Goal: Task Accomplishment & Management: Manage account settings

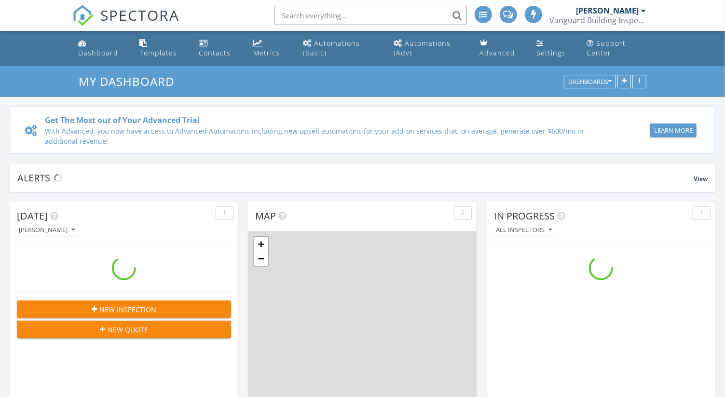
scroll to position [895, 742]
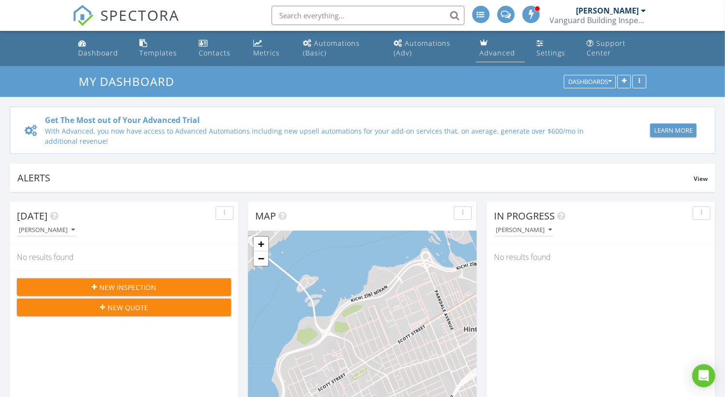
click at [486, 51] on div "Advanced" at bounding box center [498, 52] width 36 height 9
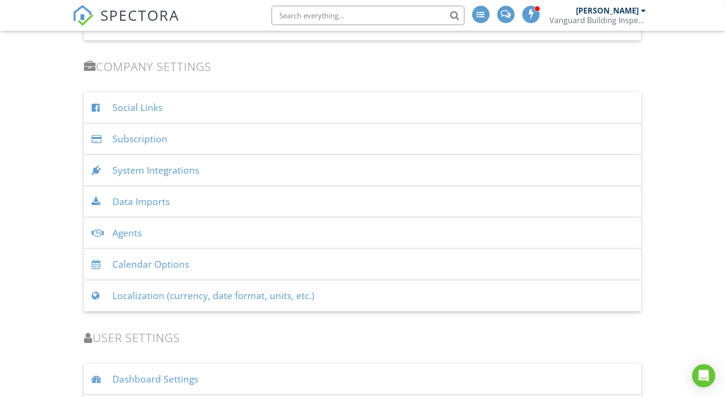
scroll to position [1630, 0]
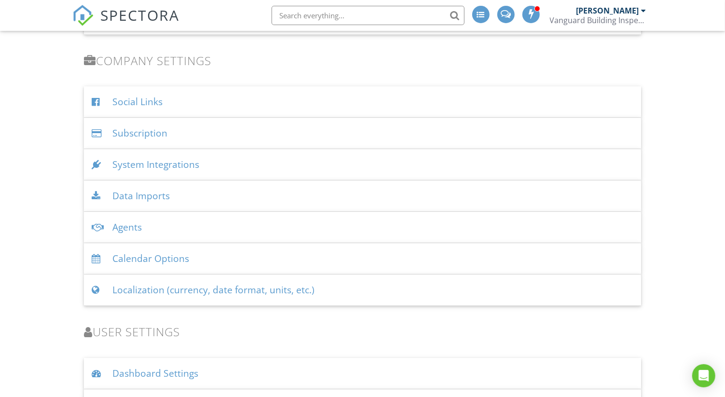
click at [526, 220] on div "Agents" at bounding box center [362, 227] width 557 height 31
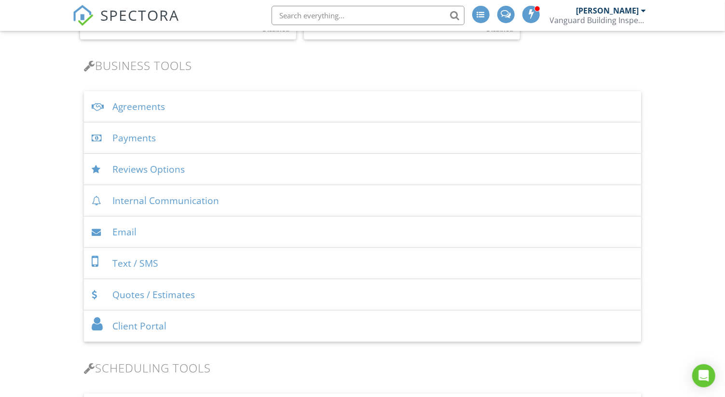
scroll to position [298, 0]
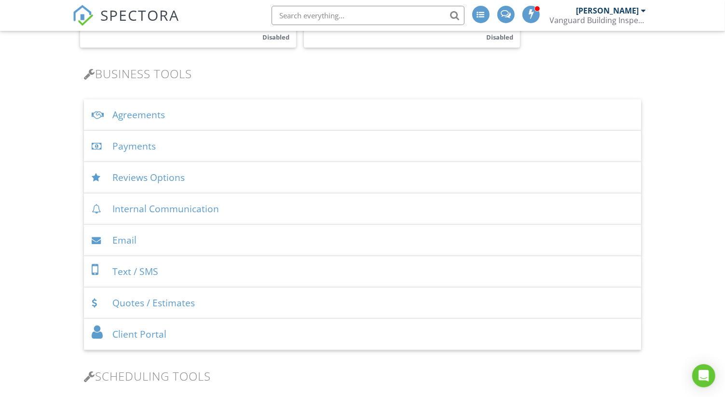
click at [289, 235] on div "Email" at bounding box center [362, 240] width 557 height 31
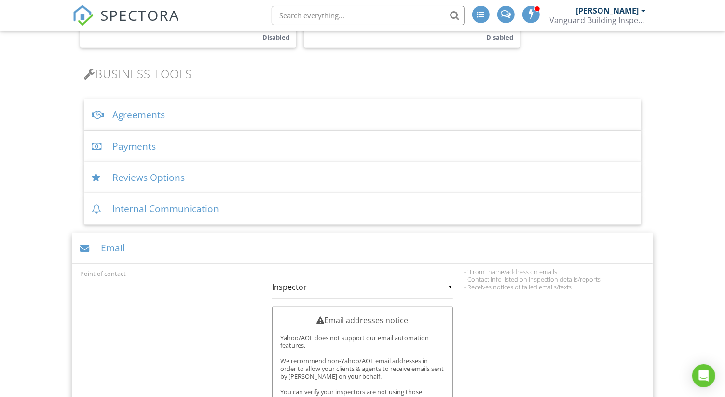
scroll to position [307, 0]
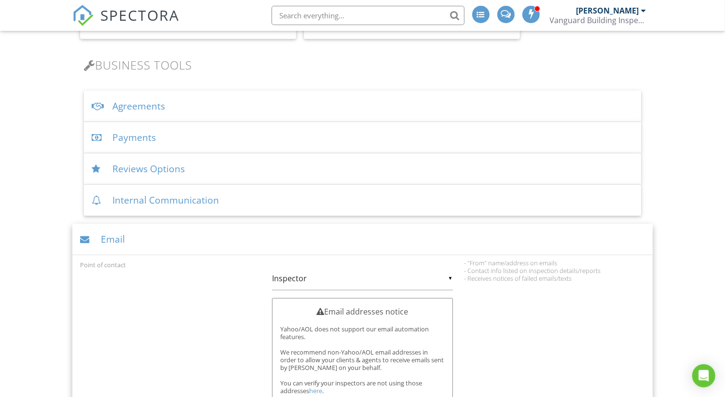
click at [491, 240] on div "Email" at bounding box center [362, 239] width 580 height 31
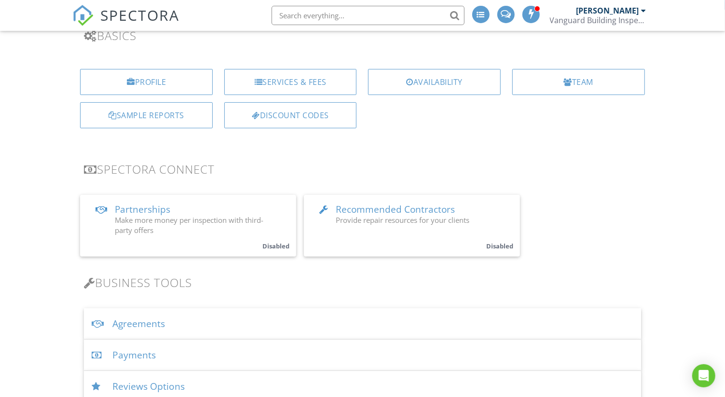
scroll to position [81, 0]
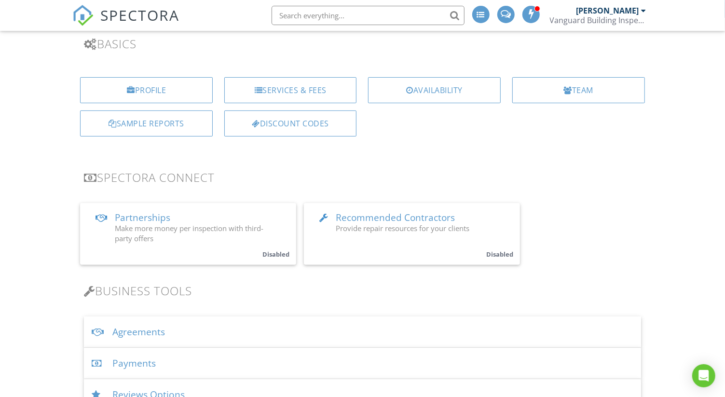
click at [466, 236] on link "Recommended Contractors Provide repair resources for your clients Disabled" at bounding box center [412, 234] width 216 height 62
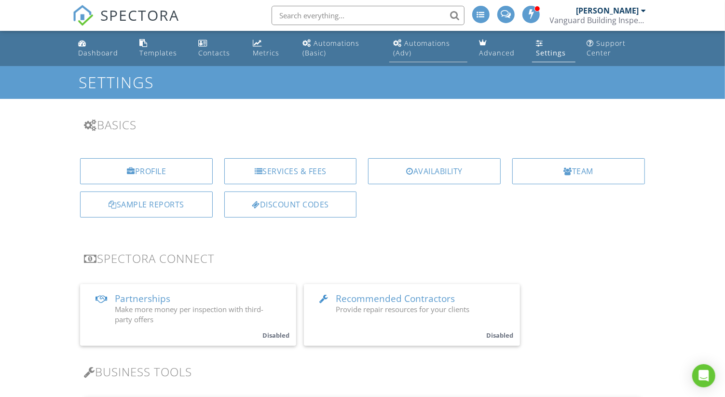
click at [400, 52] on div "Automations (Adv)" at bounding box center [421, 48] width 57 height 19
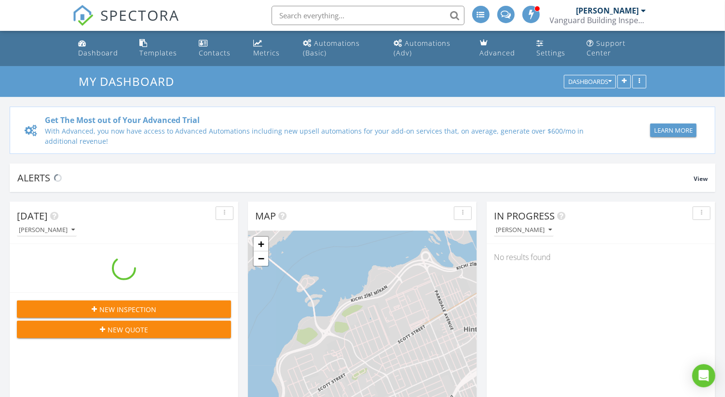
scroll to position [895, 742]
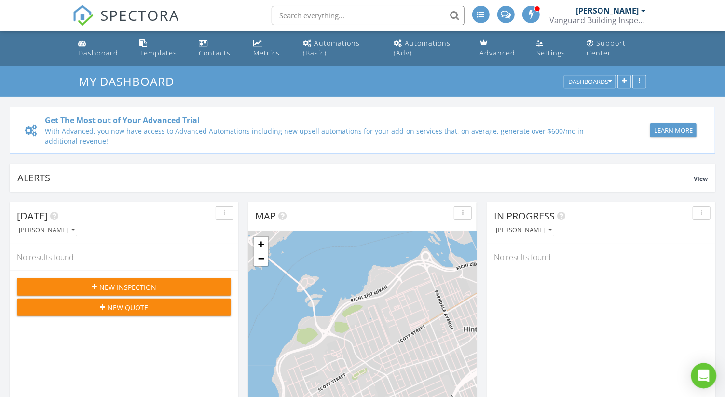
click at [700, 373] on icon "Open Intercom Messenger" at bounding box center [703, 376] width 11 height 13
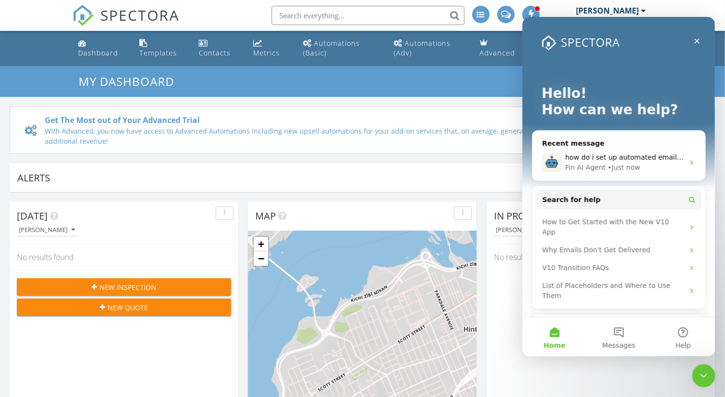
scroll to position [0, 0]
click at [638, 341] on button "Messages" at bounding box center [618, 337] width 64 height 39
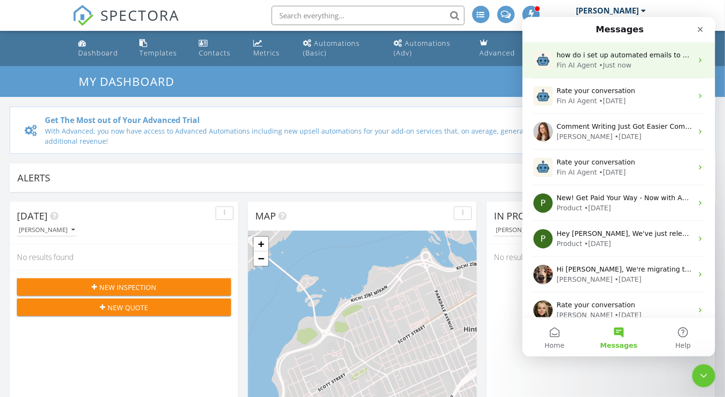
click at [612, 56] on span "how do i set up automated emails to be sent out for agent nurture?" at bounding box center [671, 55] width 229 height 8
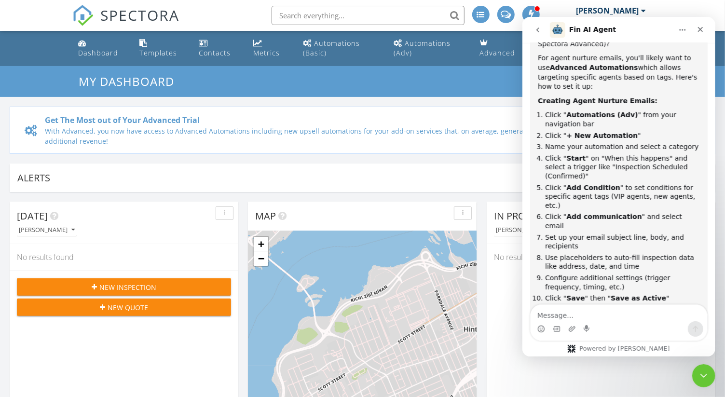
scroll to position [326, 0]
click at [418, 43] on div "Automations (Adv)" at bounding box center [422, 48] width 57 height 19
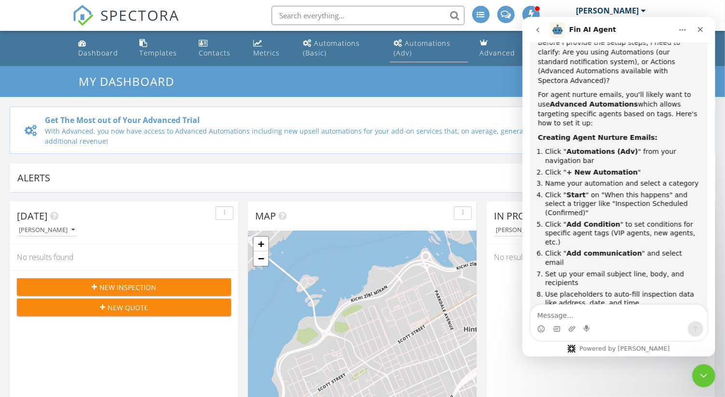
click at [401, 42] on div "Automations (Advanced)" at bounding box center [398, 43] width 9 height 8
